Goal: Task Accomplishment & Management: Complete application form

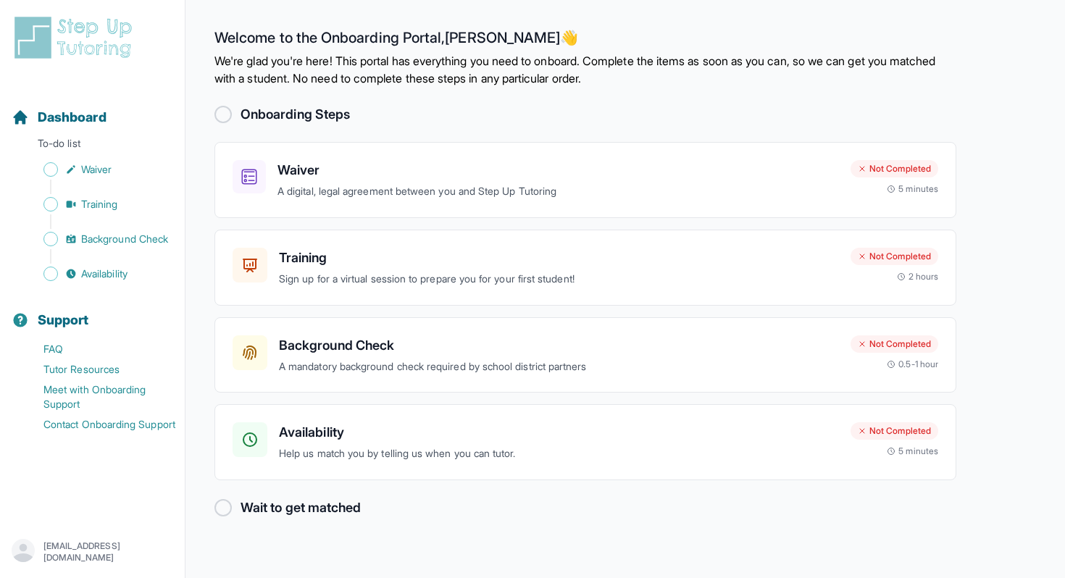
click at [225, 118] on div at bounding box center [222, 114] width 17 height 17
click at [335, 202] on div "Waiver A digital, legal agreement between you and Step Up Tutoring Not Complete…" at bounding box center [585, 180] width 742 height 76
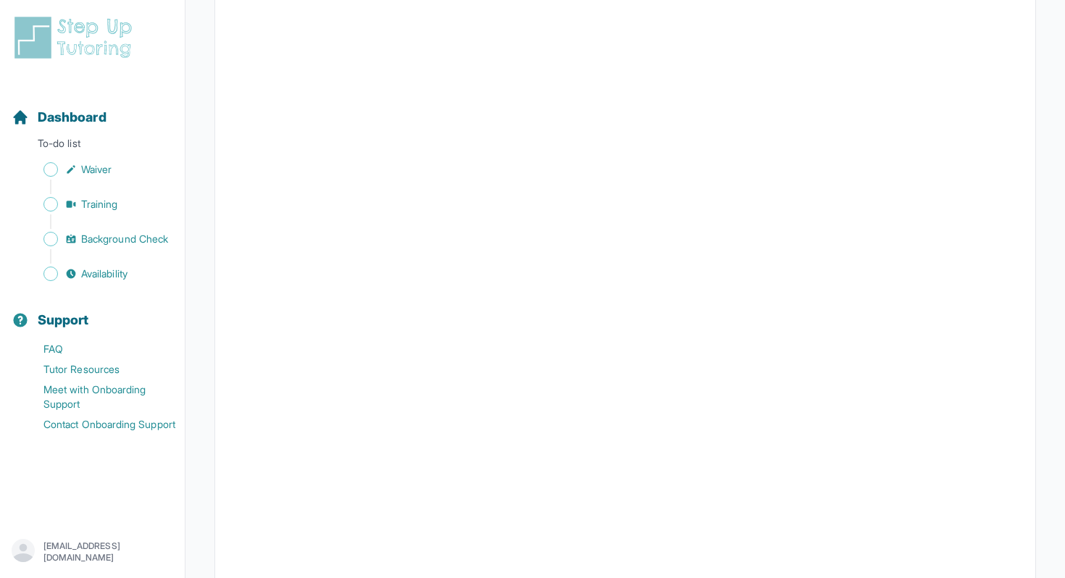
scroll to position [2567, 0]
click at [62, 204] on link "Training" at bounding box center [98, 204] width 173 height 20
click at [133, 230] on link "Background Check" at bounding box center [98, 239] width 173 height 20
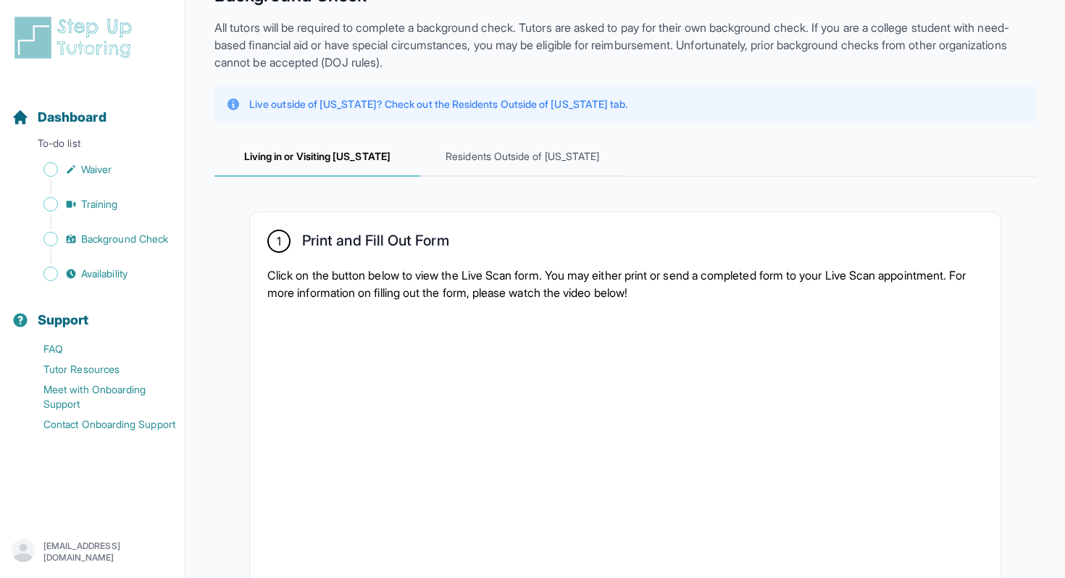
scroll to position [86, 0]
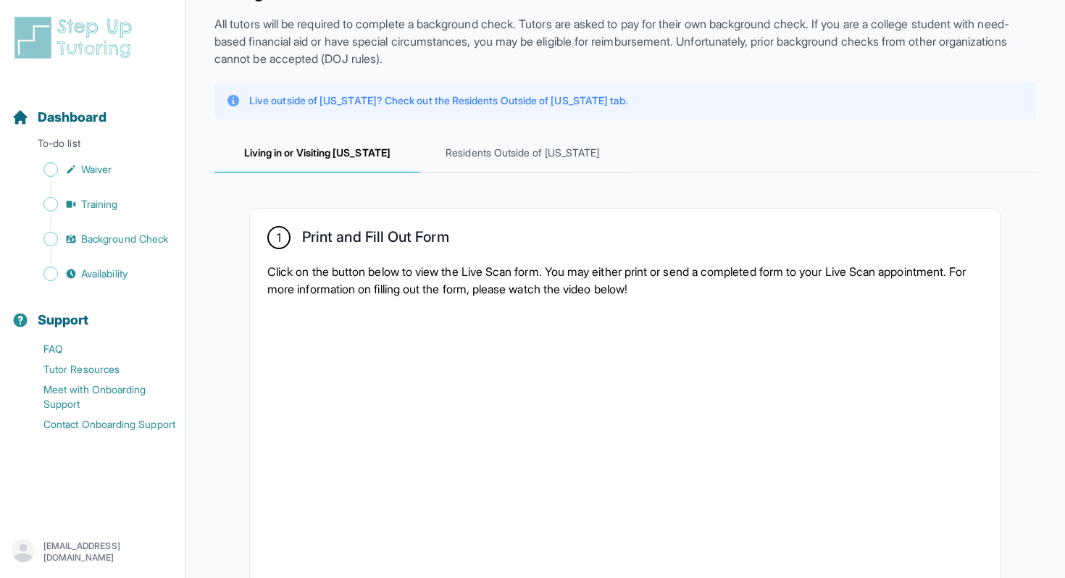
click at [511, 164] on span "Residents Outside of [US_STATE]" at bounding box center [523, 153] width 206 height 39
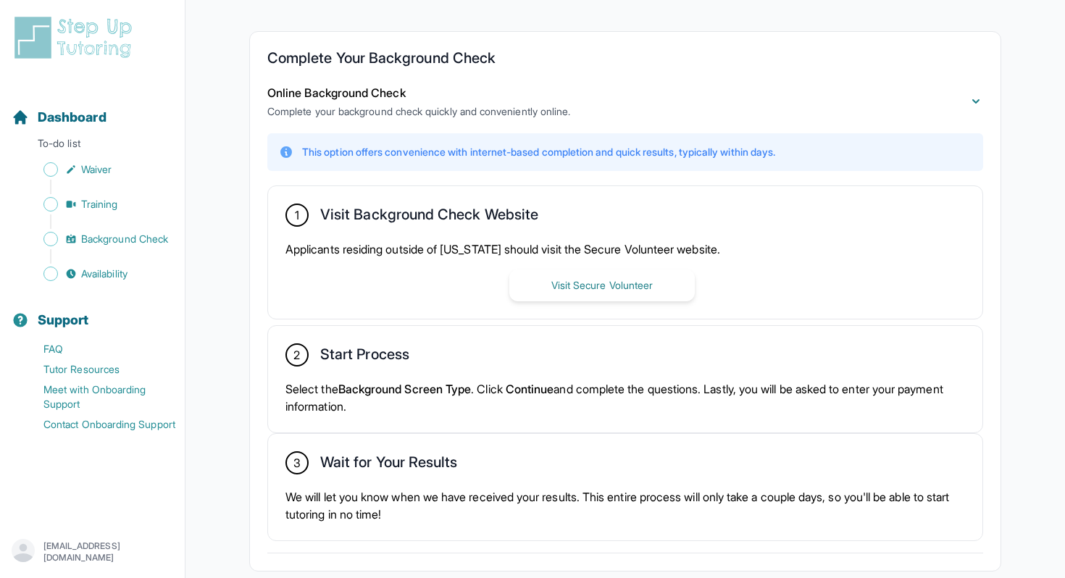
scroll to position [265, 0]
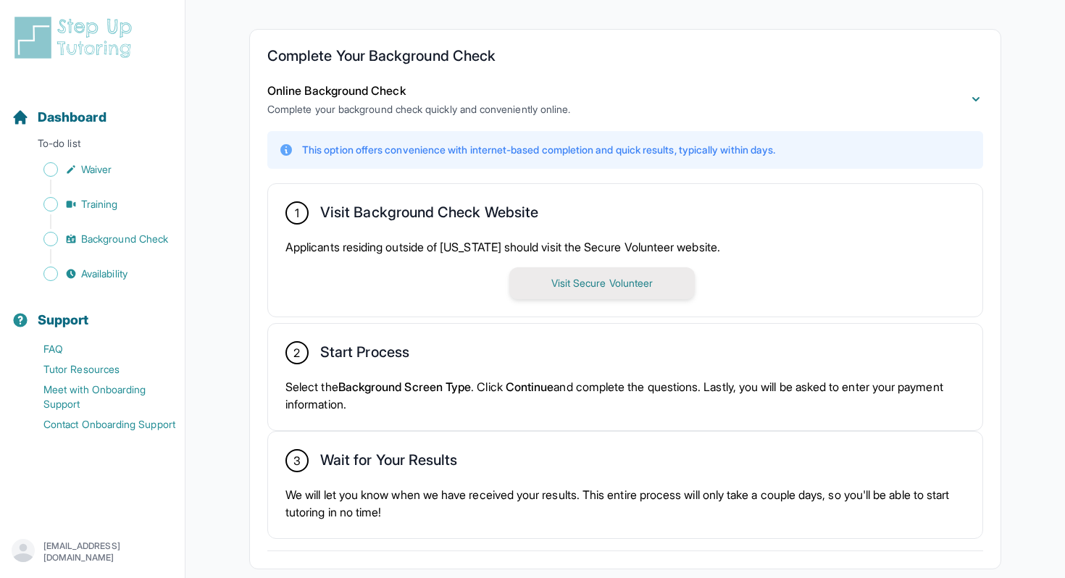
click at [585, 293] on button "Visit Secure Volunteer" at bounding box center [601, 283] width 185 height 32
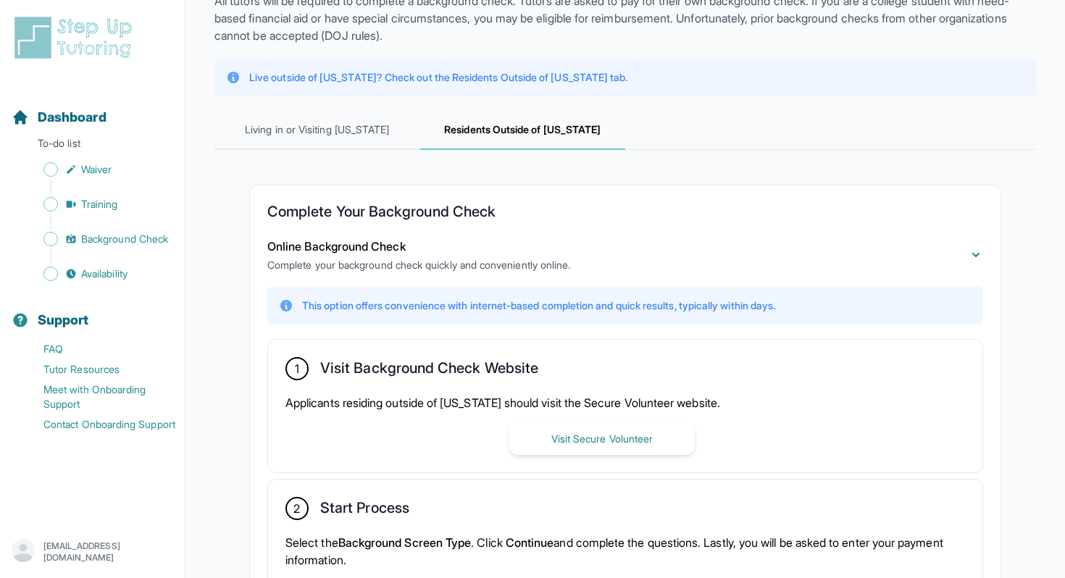
scroll to position [99, 0]
